Goal: Navigation & Orientation: Find specific page/section

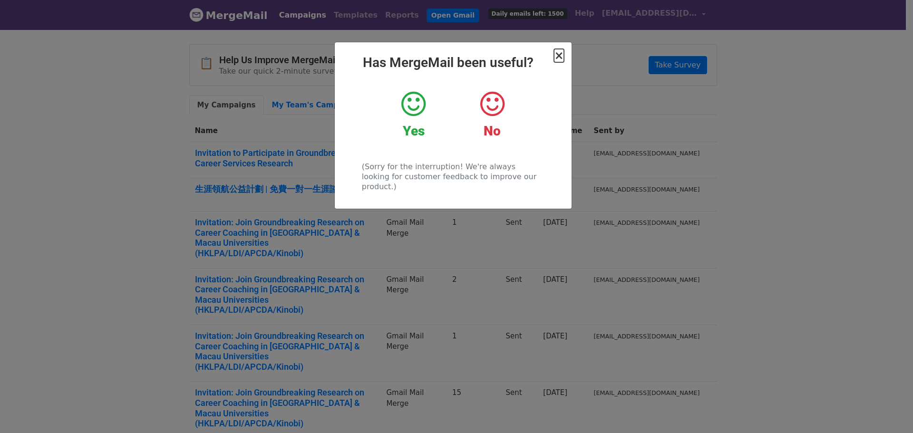
click at [555, 50] on span "×" at bounding box center [559, 55] width 10 height 13
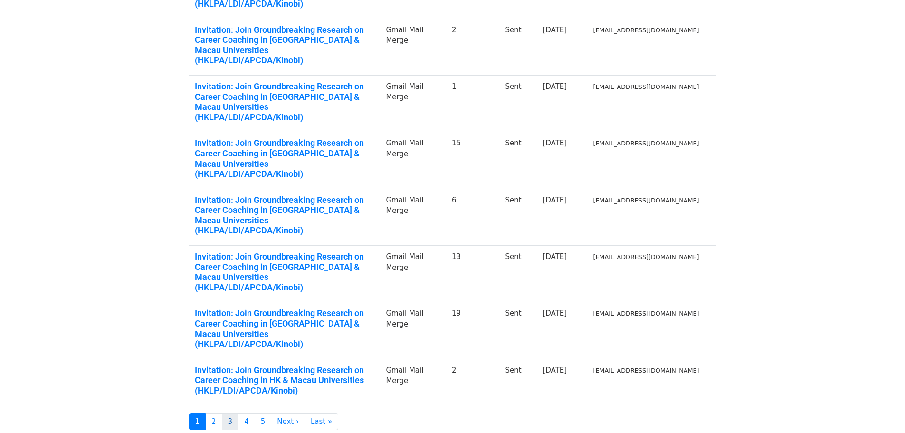
scroll to position [252, 0]
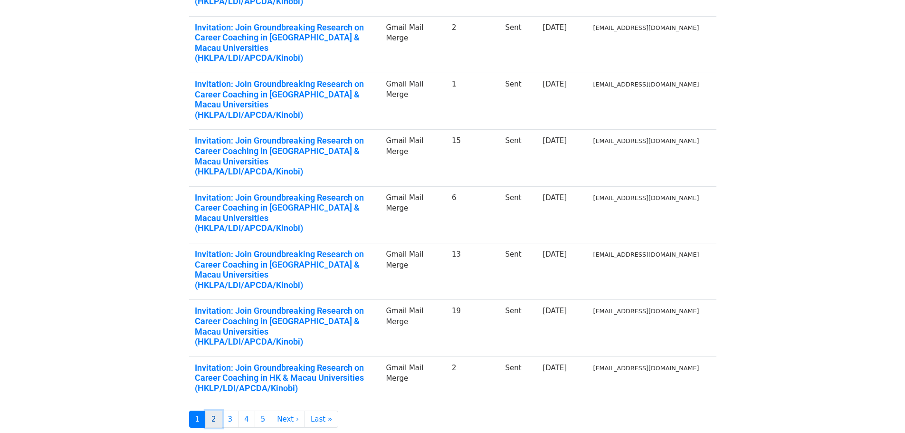
click at [219, 411] on link "2" at bounding box center [213, 420] width 17 height 18
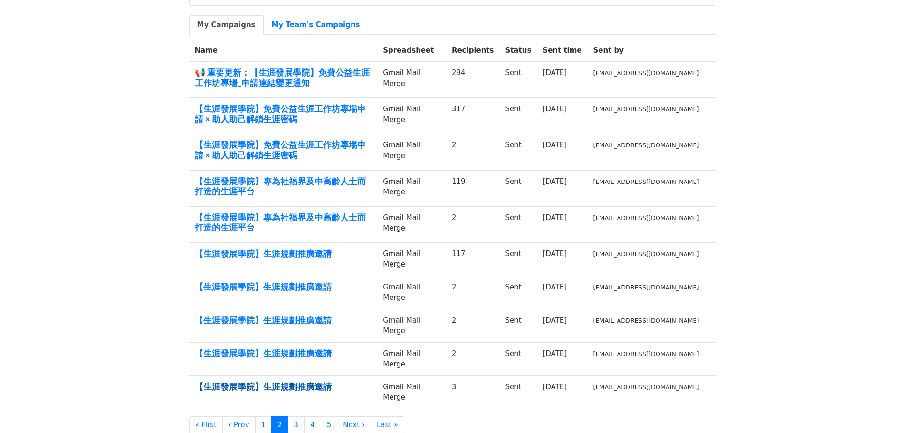
scroll to position [158, 0]
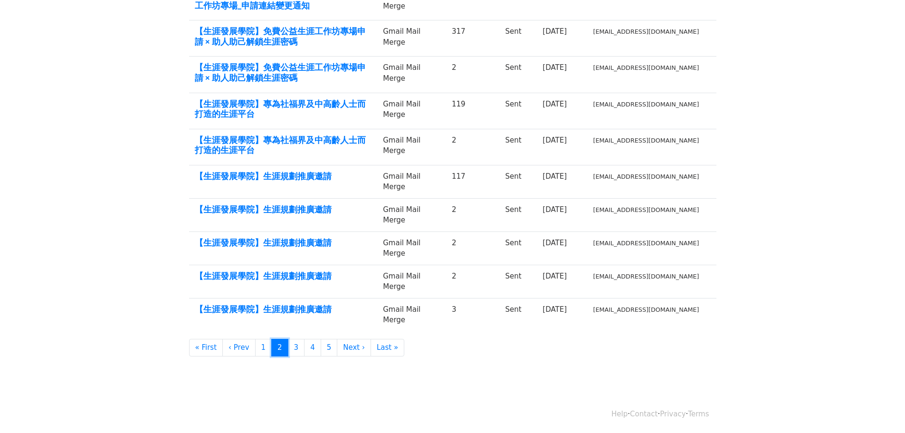
click at [284, 348] on link "2" at bounding box center [279, 348] width 17 height 18
click at [299, 348] on link "3" at bounding box center [296, 348] width 17 height 18
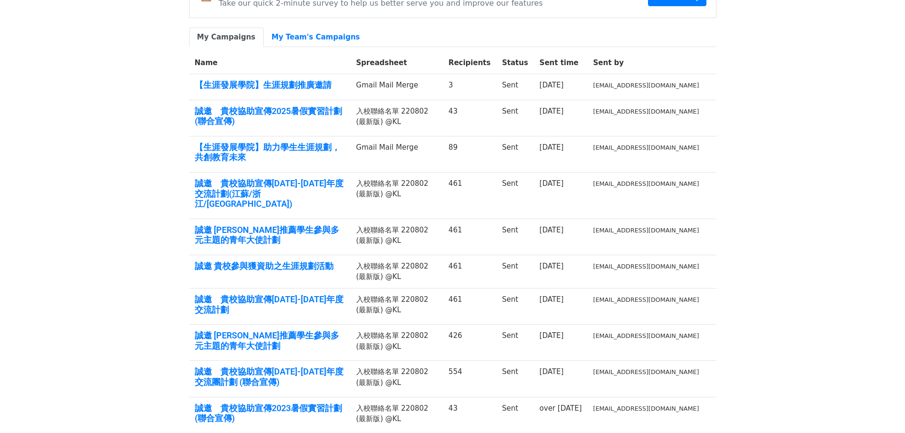
scroll to position [61, 0]
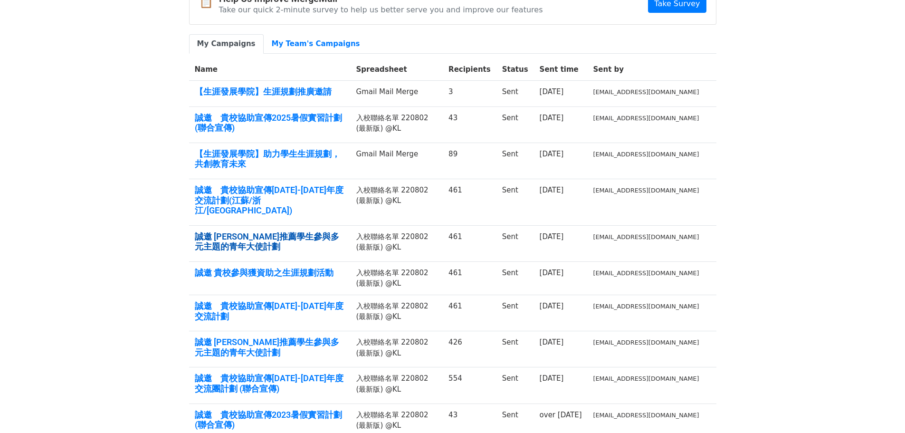
click at [318, 231] on link "誠邀 貴校推薦學生參與多元主題的青年大使計劃" at bounding box center [270, 241] width 150 height 20
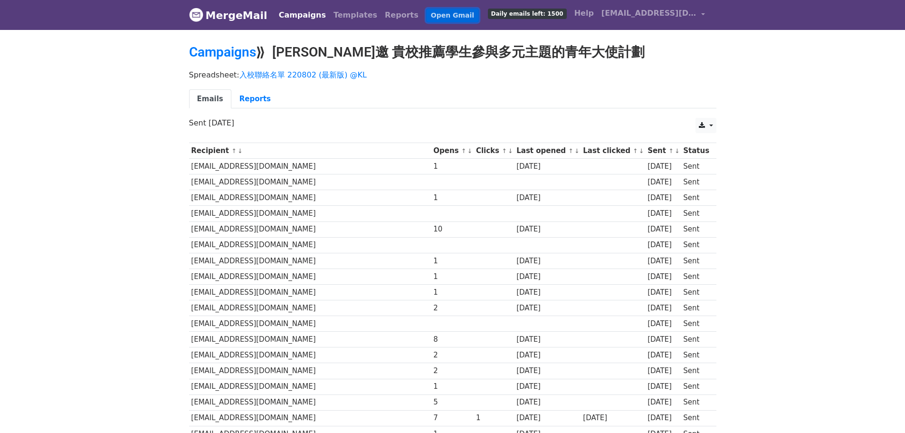
click at [430, 12] on link "Open Gmail" at bounding box center [452, 16] width 53 height 14
click at [246, 21] on link "MergeMail" at bounding box center [228, 15] width 78 height 20
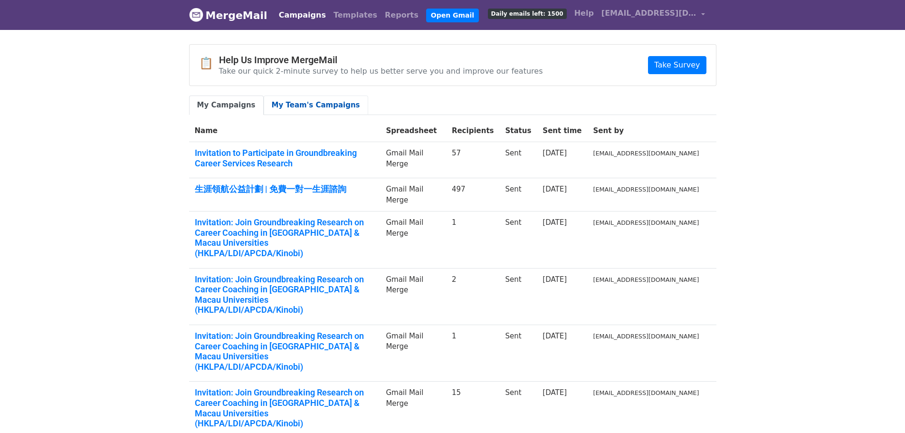
click at [316, 100] on link "My Team's Campaigns" at bounding box center [316, 105] width 105 height 19
